Goal: Task Accomplishment & Management: Manage account settings

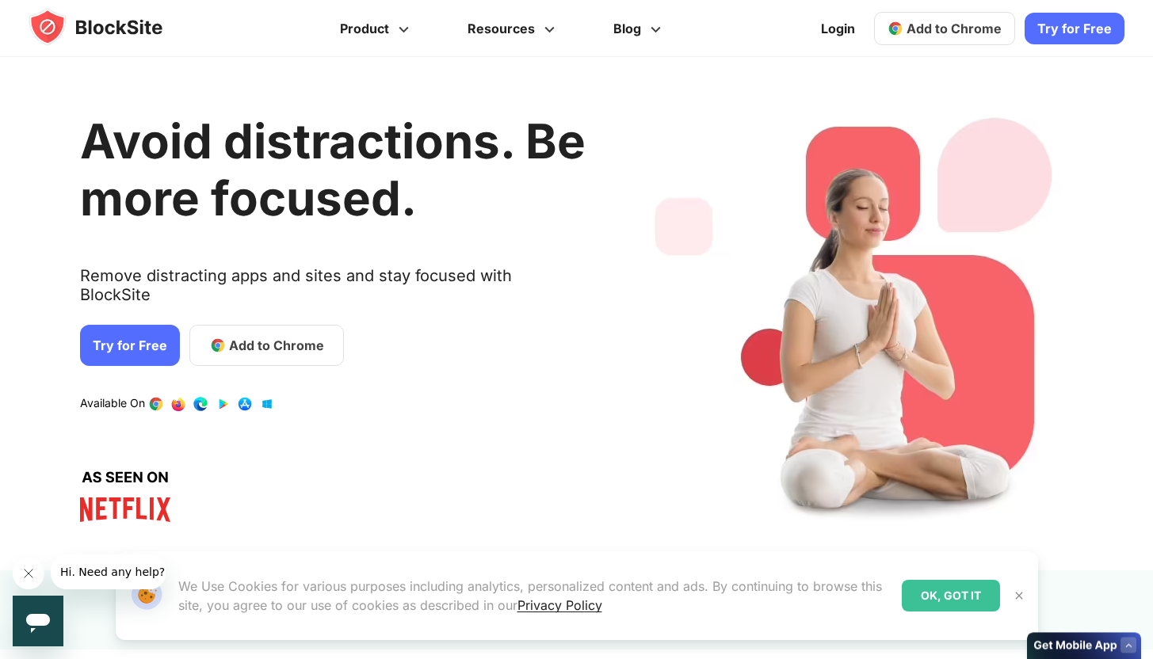
click at [998, 36] on link "Add to Chrome" at bounding box center [944, 28] width 141 height 33
click at [1029, 74] on div "Avoid distractions. Be more focused. Remove distracting apps and sites and stay…" at bounding box center [570, 313] width 1165 height 513
click at [828, 29] on link "Login" at bounding box center [837, 29] width 53 height 38
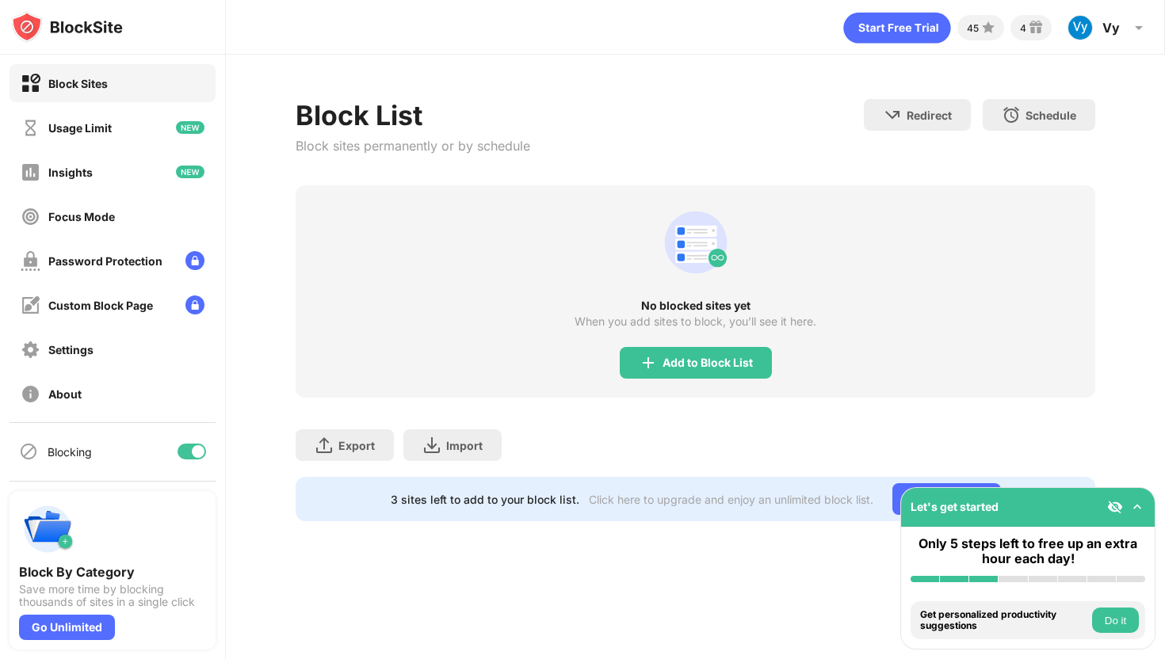
click at [85, 643] on div "Block By Category Save more time by blocking thousands of sites in a single cli…" at bounding box center [113, 570] width 206 height 158
click at [412, 595] on div "45 4 Vy [PERSON_NAME] View Account Insights Premium Rewards Settings Support Lo…" at bounding box center [695, 329] width 939 height 659
